Goal: Task Accomplishment & Management: Manage account settings

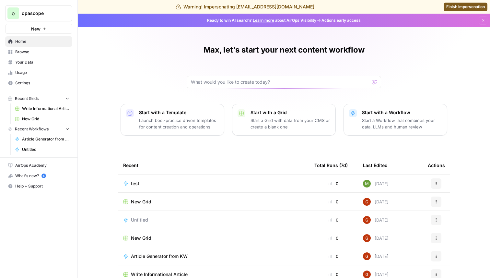
click at [40, 68] on link "Usage" at bounding box center [38, 72] width 67 height 10
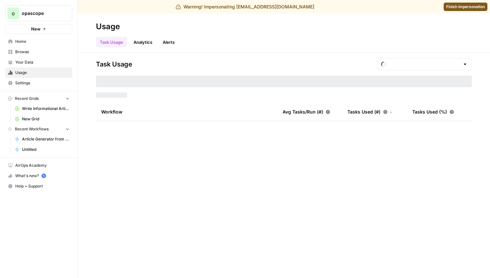
type input "August Included Tasks"
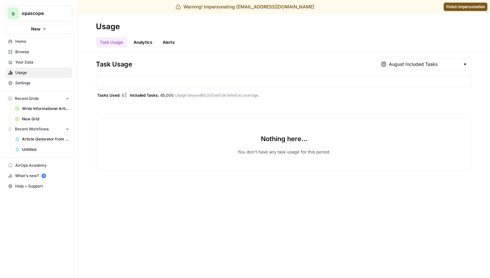
click at [44, 60] on span "Your Data" at bounding box center [42, 62] width 54 height 6
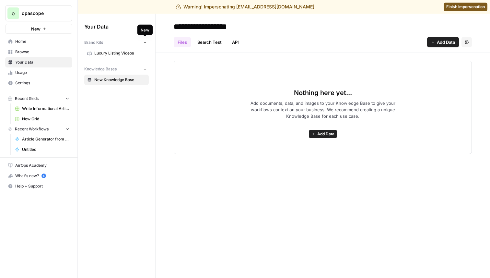
click at [143, 41] on button "New" at bounding box center [145, 43] width 8 height 8
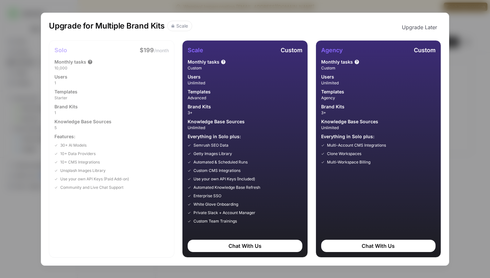
click at [464, 21] on div "Upgrade for Multiple Brand Kits Scale Upgrade Later Solo $199 /month Monthly ta…" at bounding box center [245, 139] width 490 height 278
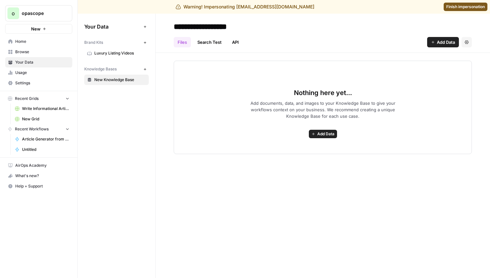
click at [146, 43] on icon "button" at bounding box center [145, 43] width 4 height 4
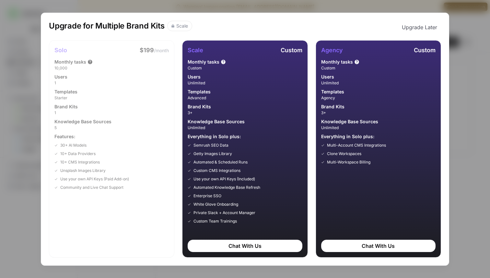
click at [137, 92] on div "Templates" at bounding box center [111, 91] width 114 height 6
click at [130, 166] on div "Monthly tasks 10,000 Users 1 Templates Starter Brand Kits 1 Knowledge Base Sour…" at bounding box center [111, 125] width 114 height 132
click at [142, 85] on span "1" at bounding box center [111, 83] width 114 height 6
click at [428, 28] on button "Upgrade Later" at bounding box center [419, 27] width 43 height 13
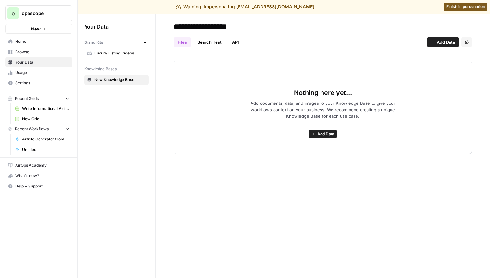
click at [37, 70] on span "Usage" at bounding box center [42, 73] width 54 height 6
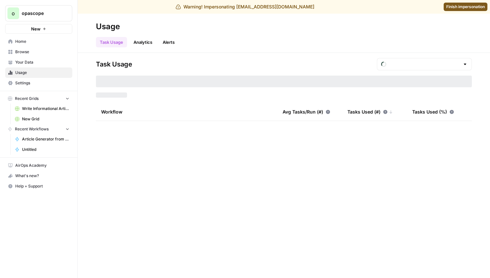
type input "August Included Tasks"
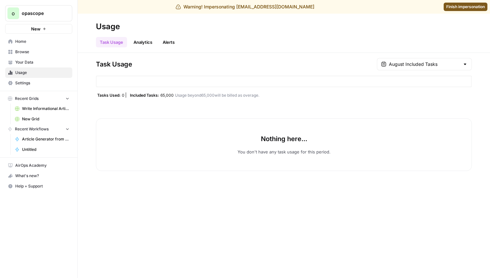
click at [41, 82] on span "Settings" at bounding box center [42, 83] width 54 height 6
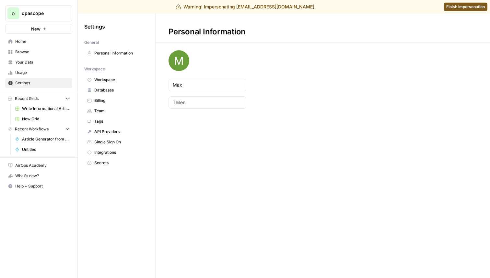
click at [39, 74] on span "Usage" at bounding box center [42, 73] width 54 height 6
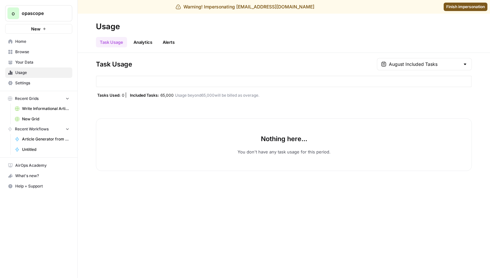
click at [38, 62] on span "Your Data" at bounding box center [42, 62] width 54 height 6
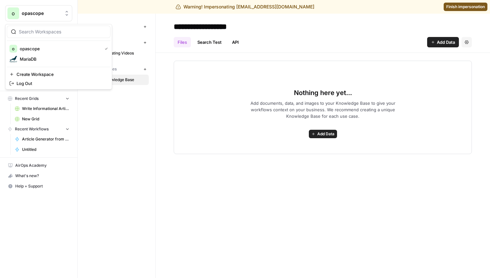
click at [44, 14] on span "opascope" at bounding box center [41, 13] width 39 height 6
click at [73, 58] on span "MariaDB" at bounding box center [63, 59] width 86 height 6
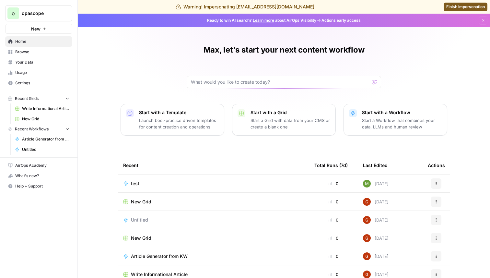
click at [54, 66] on link "Your Data" at bounding box center [38, 62] width 67 height 10
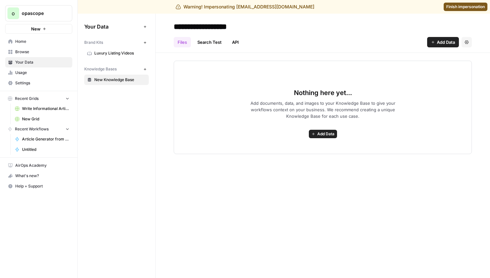
click at [143, 42] on button "New" at bounding box center [145, 43] width 8 height 8
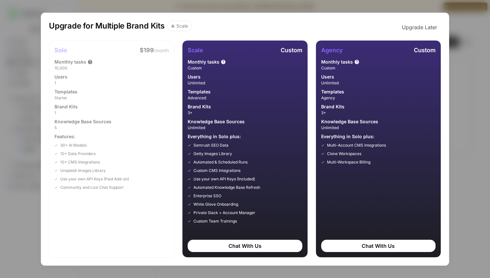
click at [419, 26] on button "Upgrade Later" at bounding box center [419, 27] width 43 height 13
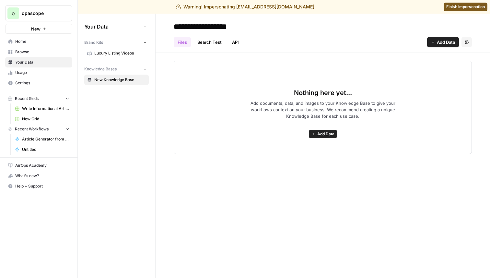
click at [476, 13] on div "Warning! Impersonating max@opascope.com Finish impersonation" at bounding box center [245, 7] width 490 height 14
click at [480, 6] on span "Finish impersonation" at bounding box center [465, 7] width 39 height 6
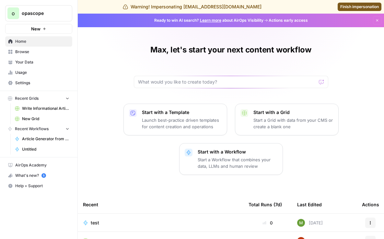
click at [40, 57] on link "Your Data" at bounding box center [38, 62] width 67 height 10
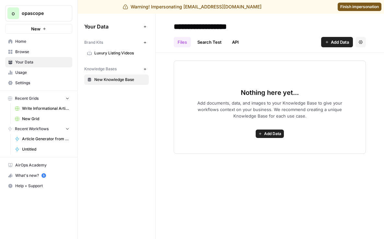
click at [130, 55] on span "Luxury Listing Videos" at bounding box center [120, 53] width 52 height 6
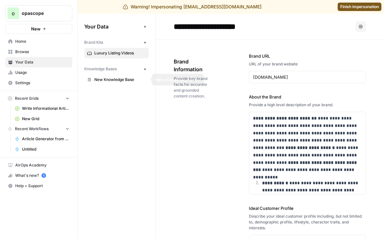
click at [146, 42] on button "New" at bounding box center [145, 43] width 8 height 8
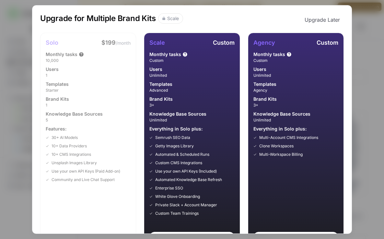
click at [169, 20] on div "Scale" at bounding box center [173, 18] width 12 height 6
click at [126, 17] on h1 "Upgrade for Multiple Brand Kits" at bounding box center [98, 19] width 116 height 13
click at [159, 17] on div "Scale" at bounding box center [170, 18] width 25 height 10
